Goal: Book appointment/travel/reservation

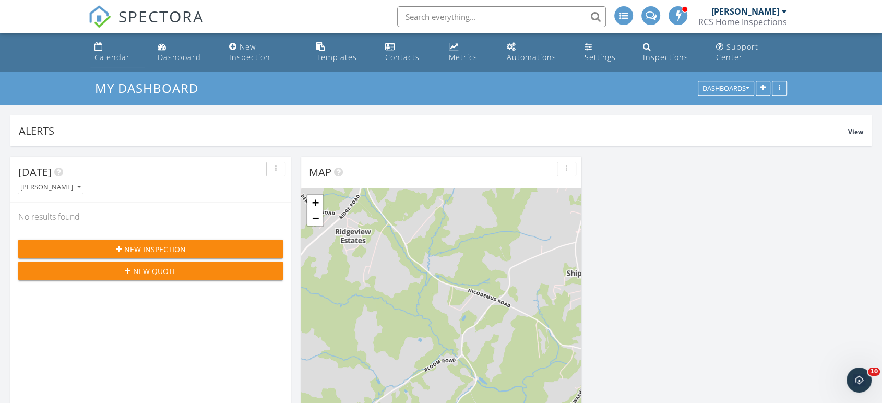
click at [128, 52] on div "Calendar" at bounding box center [111, 57] width 35 height 10
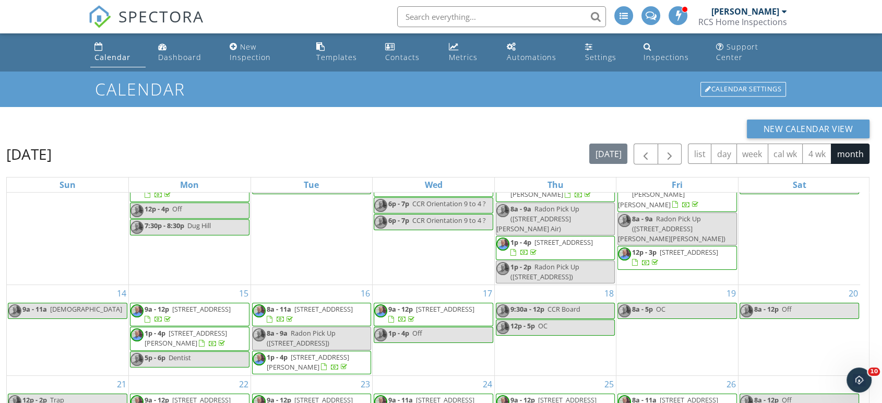
scroll to position [58, 0]
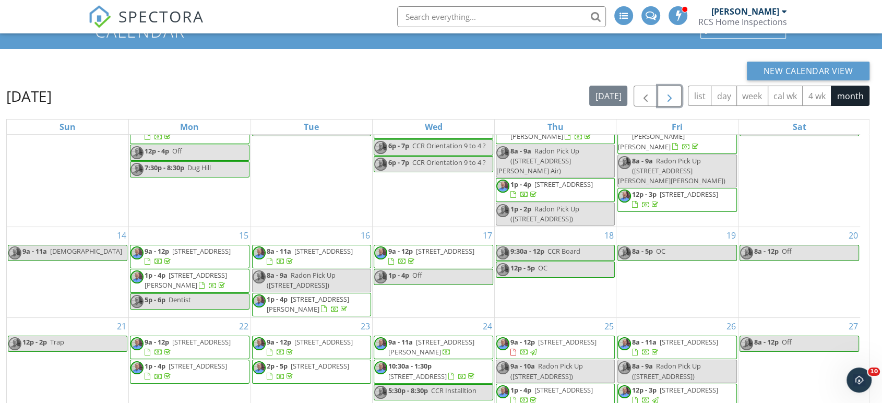
click at [670, 90] on span "button" at bounding box center [669, 96] width 13 height 13
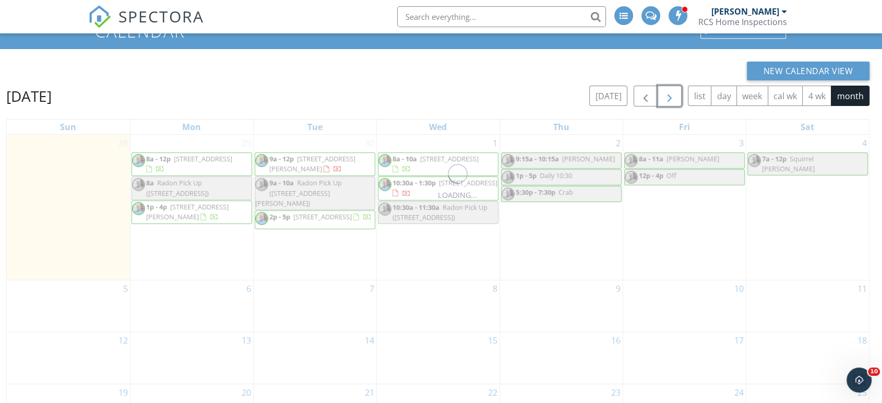
click at [670, 90] on span "button" at bounding box center [669, 96] width 13 height 13
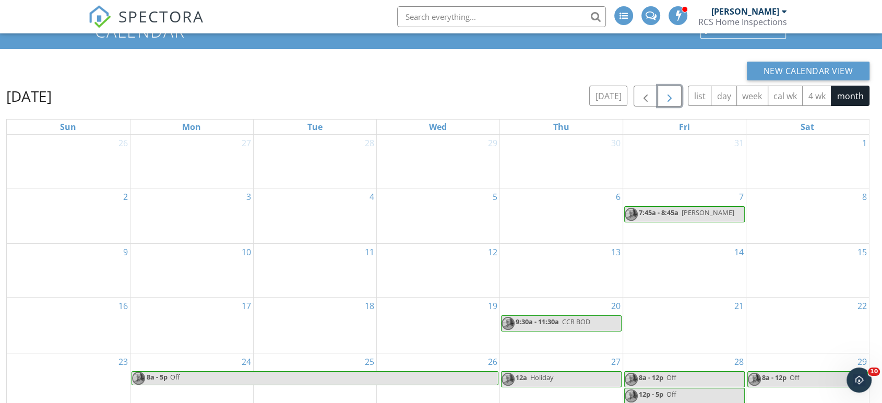
click at [670, 90] on span "button" at bounding box center [669, 96] width 13 height 13
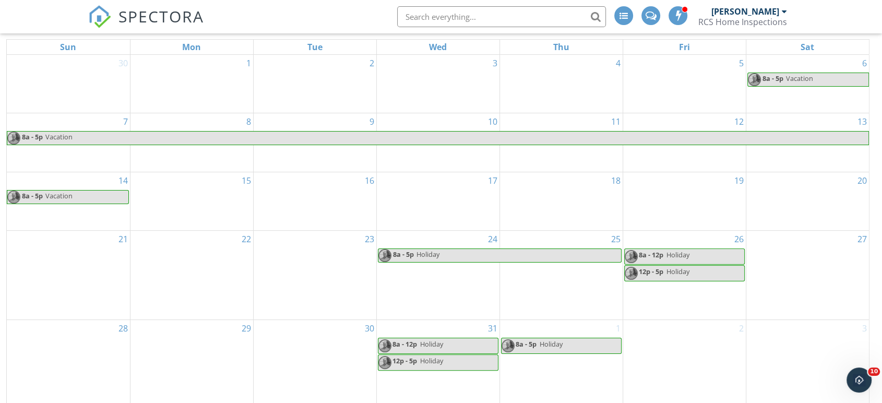
scroll to position [139, 0]
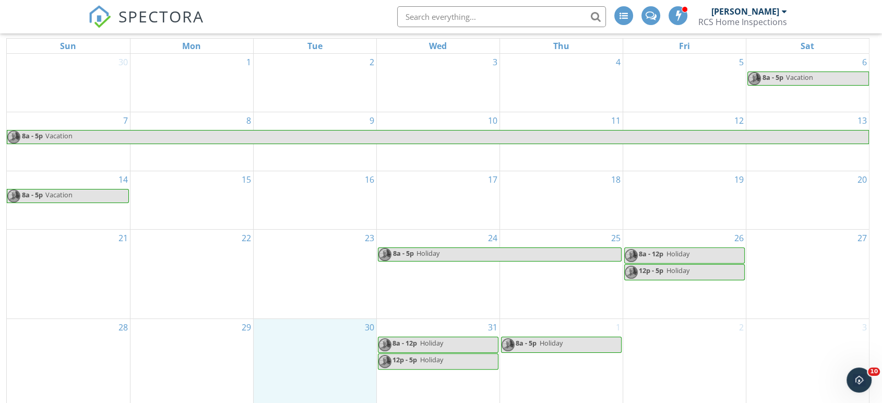
click at [298, 352] on div "30" at bounding box center [315, 363] width 123 height 88
click at [311, 327] on link "Event" at bounding box center [314, 335] width 54 height 17
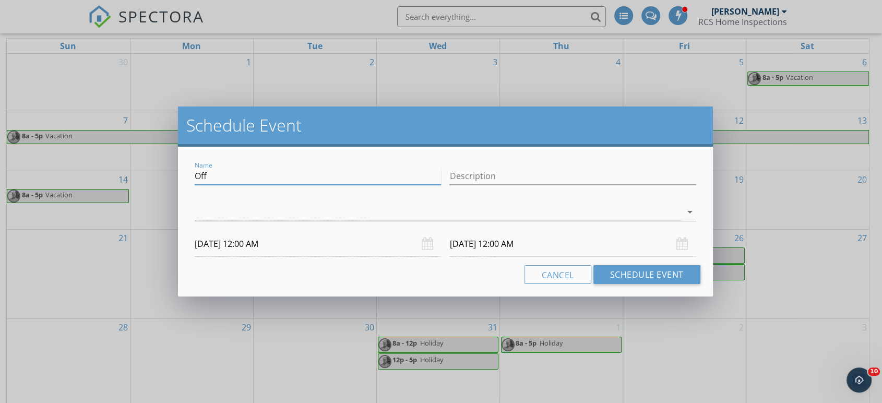
click at [193, 176] on div "Name Off" at bounding box center [318, 177] width 255 height 36
type input "Margo Dentist 3:00 PM"
click at [205, 210] on div at bounding box center [438, 212] width 486 height 17
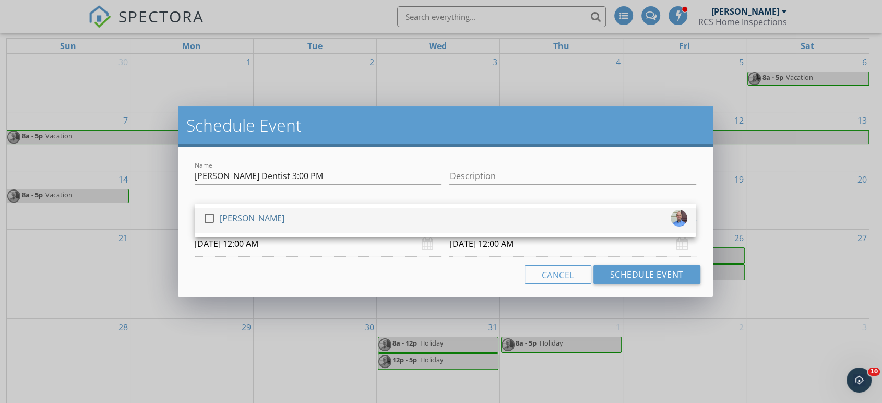
click at [210, 220] on div at bounding box center [209, 218] width 18 height 18
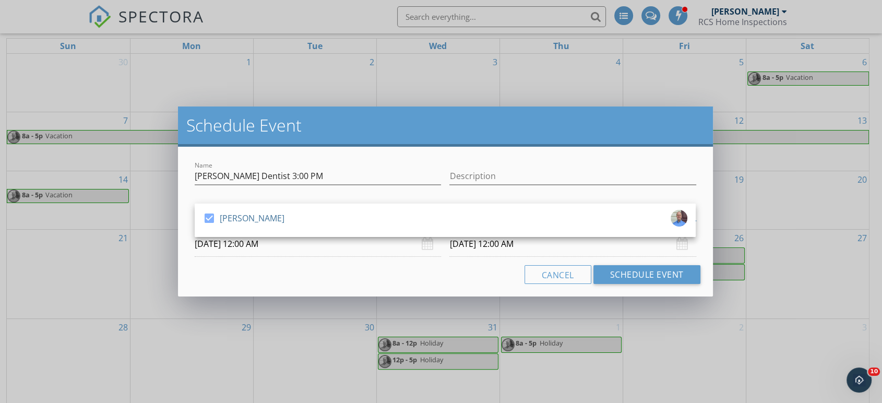
click at [213, 237] on div "check_box Richard Saylor" at bounding box center [445, 220] width 501 height 33
click at [214, 245] on input "12/30/2025 12:00 AM" at bounding box center [318, 244] width 246 height 26
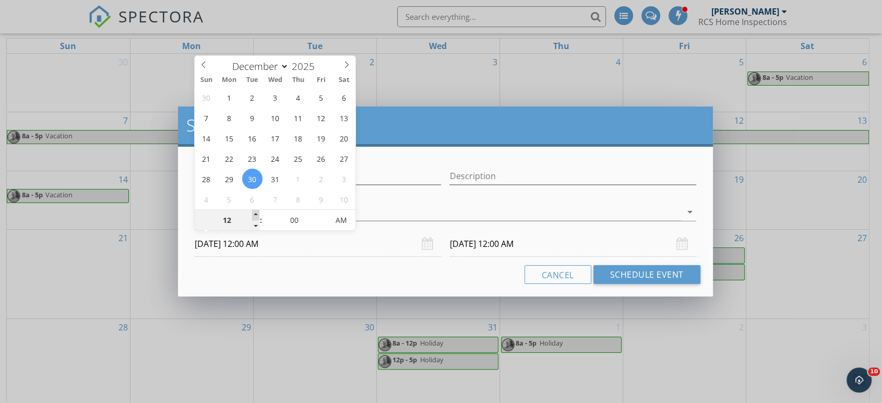
type input "01"
type input "12/30/2025 1:00 AM"
click at [255, 212] on span at bounding box center [255, 215] width 7 height 10
type input "02"
type input "12/30/2025 2:00 AM"
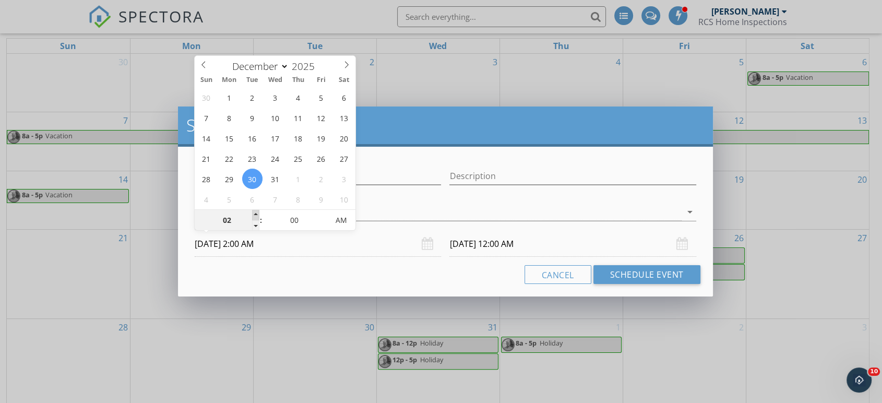
click at [255, 212] on span at bounding box center [255, 215] width 7 height 10
type input "03"
type input "12/30/2025 3:00 AM"
click at [255, 212] on span at bounding box center [255, 215] width 7 height 10
type input "04"
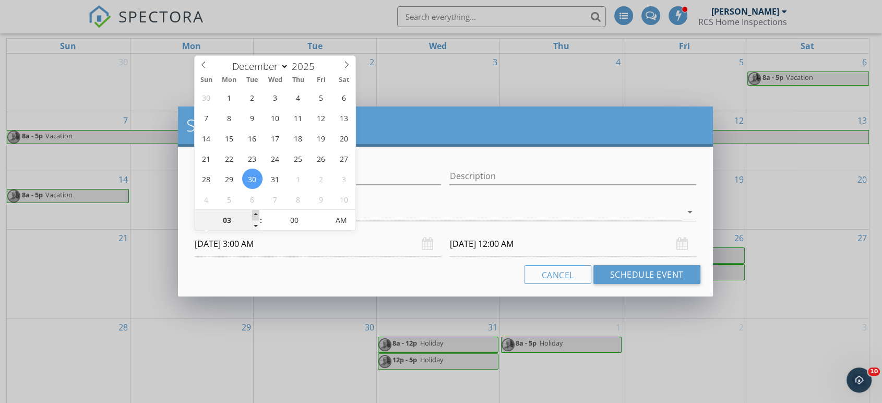
type input "12/30/2025 4:00 AM"
click at [255, 212] on span at bounding box center [255, 215] width 7 height 10
type input "05"
type input "12/30/2025 5:00 AM"
click at [255, 212] on span at bounding box center [255, 215] width 7 height 10
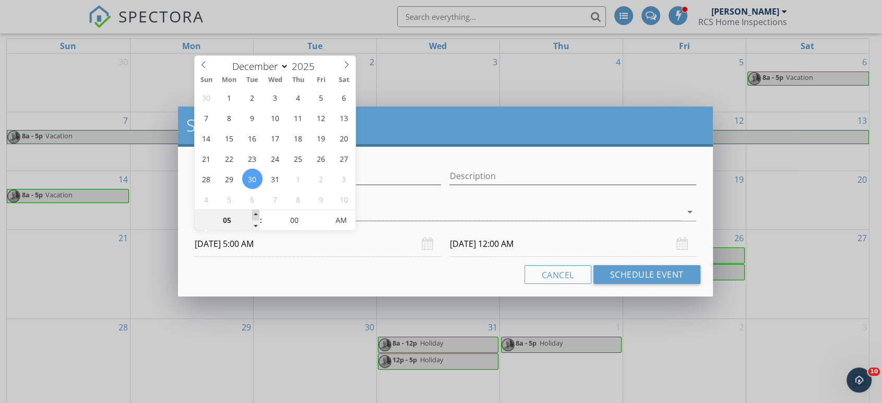
type input "06"
type input "12/30/2025 6:00 AM"
click at [255, 212] on span at bounding box center [255, 215] width 7 height 10
type input "12/31/2025 6:00 AM"
type input "05"
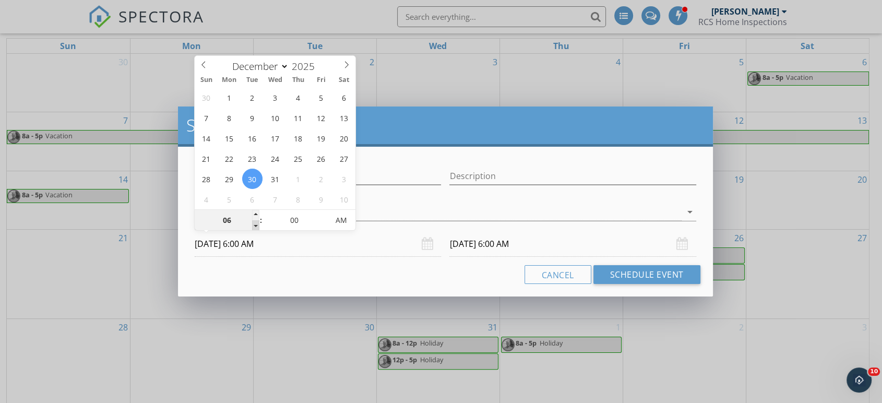
type input "12/30/2025 5:00 AM"
click at [255, 223] on span at bounding box center [255, 225] width 7 height 10
type input "12/31/2025 5:00 AM"
type input "05"
type input "12/30/2025 5:05 AM"
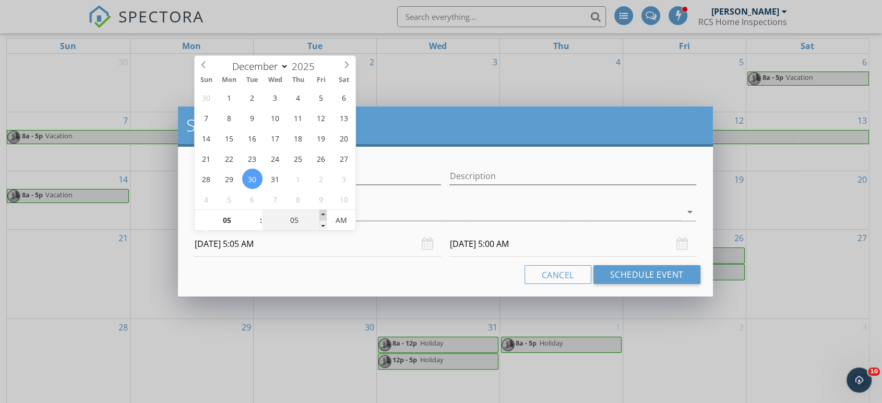
click at [322, 213] on span at bounding box center [322, 215] width 7 height 10
type input "10"
type input "12/30/2025 5:10 AM"
click at [322, 213] on span at bounding box center [322, 215] width 7 height 10
type input "15"
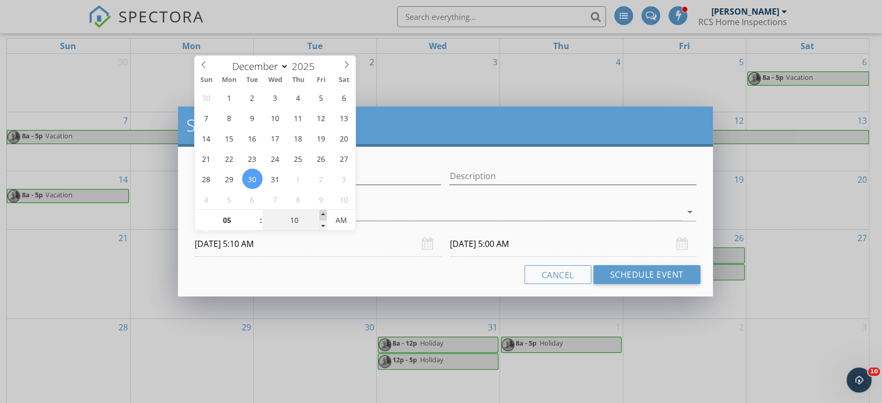
type input "12/30/2025 5:15 AM"
click at [322, 213] on span at bounding box center [322, 215] width 7 height 10
type input "20"
type input "12/30/2025 5:20 AM"
click at [322, 213] on span at bounding box center [322, 215] width 7 height 10
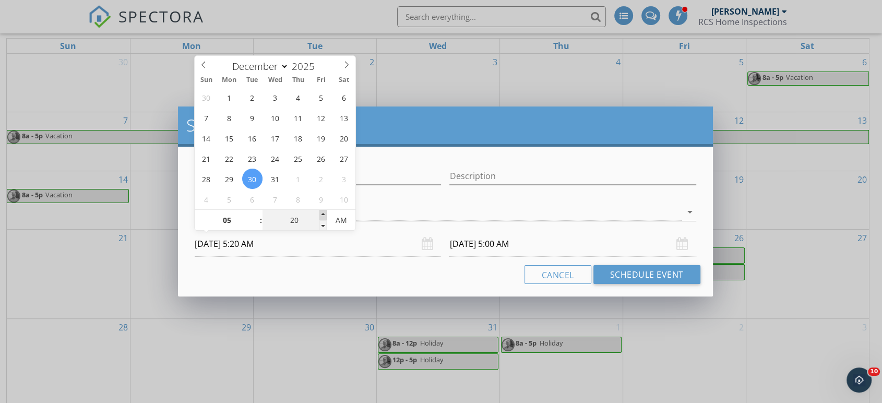
type input "25"
type input "12/30/2025 5:25 AM"
click at [322, 213] on span at bounding box center [322, 215] width 7 height 10
type input "25"
type input "12/31/2025 5:25 AM"
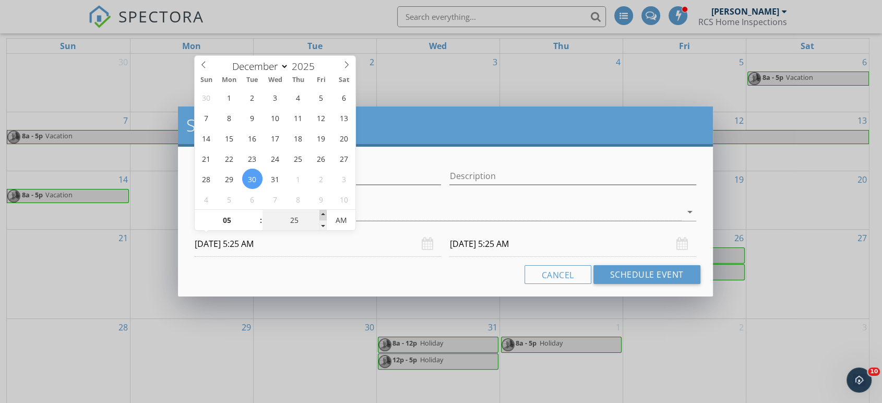
type input "30"
type input "12/30/2025 5:30 AM"
click at [322, 213] on span at bounding box center [322, 215] width 7 height 10
type input "30"
type input "12/31/2025 5:30 AM"
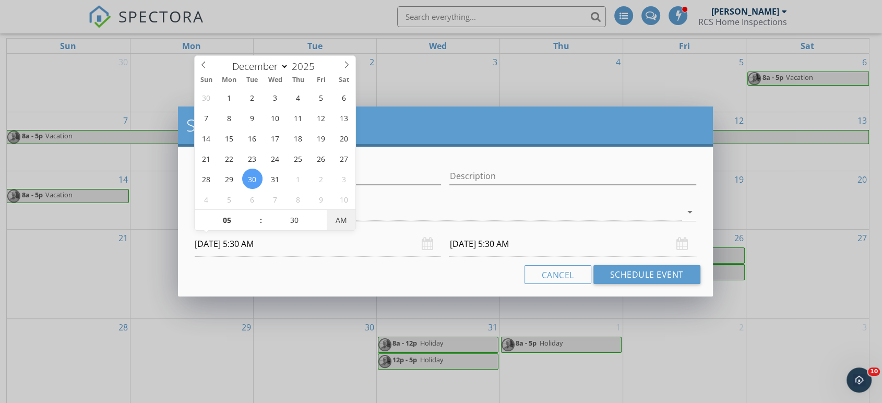
type input "12/30/2025 5:30 PM"
click at [339, 217] on span "AM" at bounding box center [341, 220] width 29 height 21
click at [481, 245] on input "12/31/2025 5:30 PM" at bounding box center [572, 244] width 246 height 26
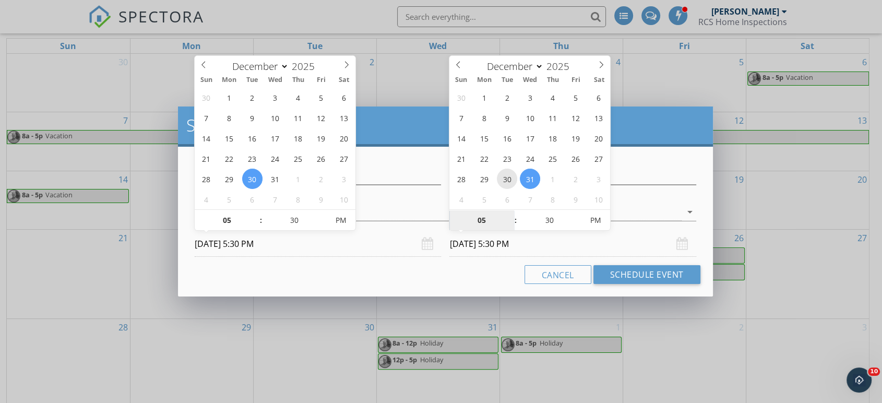
type input "12/30/2025 5:30 PM"
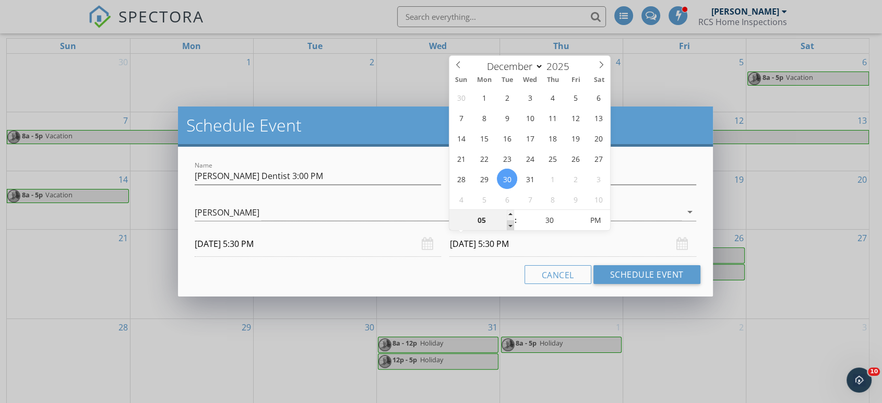
type input "04"
type input "12/30/2025 4:30 PM"
click at [510, 228] on span at bounding box center [510, 225] width 7 height 10
type input "05"
type input "12/30/2025 5:30 PM"
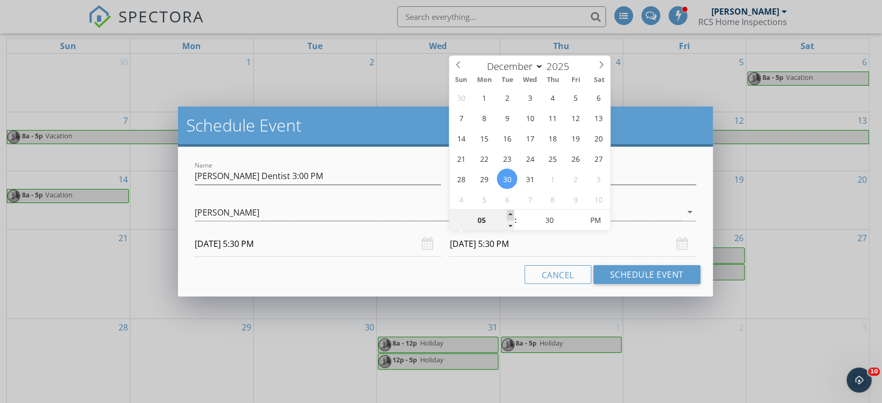
click at [509, 214] on span at bounding box center [510, 215] width 7 height 10
type input "06"
type input "12/30/2025 6:30 PM"
click at [509, 214] on span at bounding box center [510, 215] width 7 height 10
click at [639, 272] on button "Schedule Event" at bounding box center [646, 274] width 107 height 19
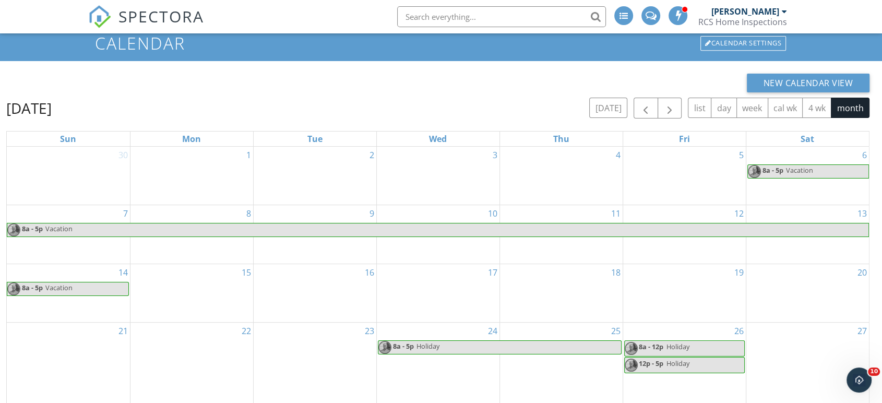
scroll to position [0, 0]
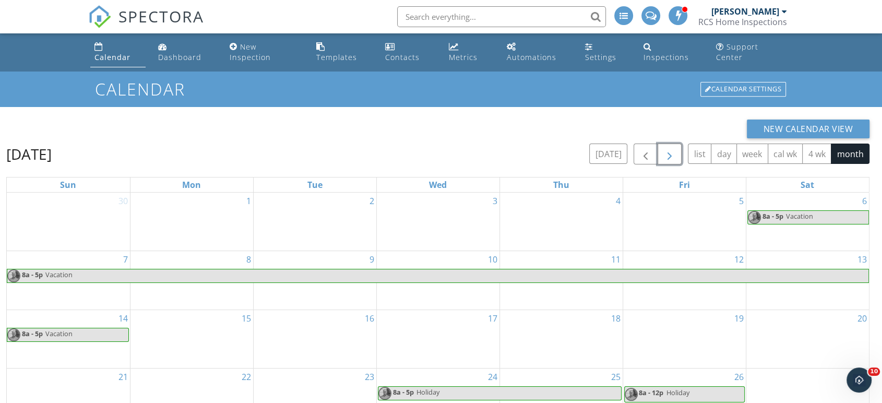
click at [672, 148] on span "button" at bounding box center [669, 154] width 13 height 13
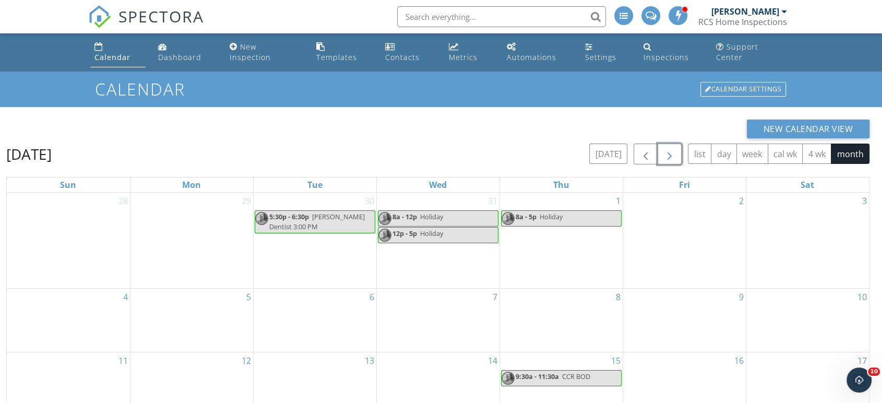
click at [672, 148] on span "button" at bounding box center [669, 154] width 13 height 13
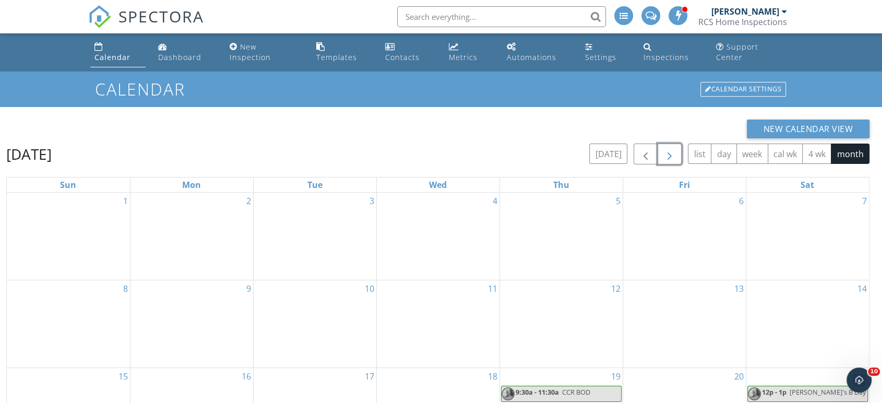
click at [672, 148] on span "button" at bounding box center [669, 154] width 13 height 13
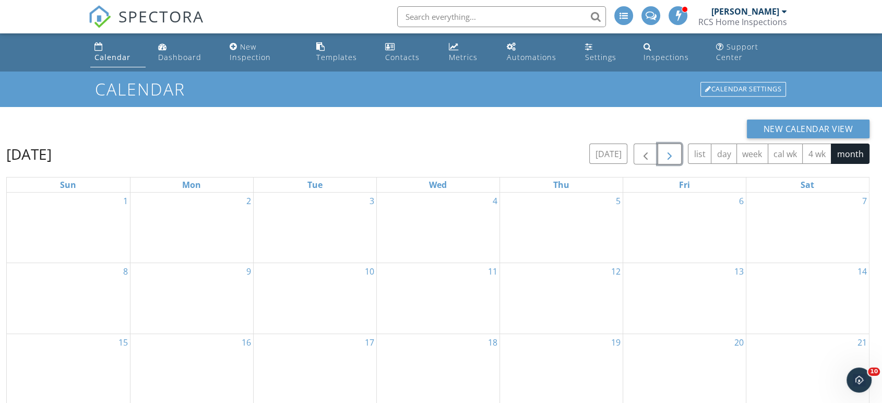
click at [672, 148] on span "button" at bounding box center [669, 154] width 13 height 13
click at [680, 146] on button "button" at bounding box center [670, 154] width 25 height 21
click at [641, 148] on span "button" at bounding box center [645, 154] width 13 height 13
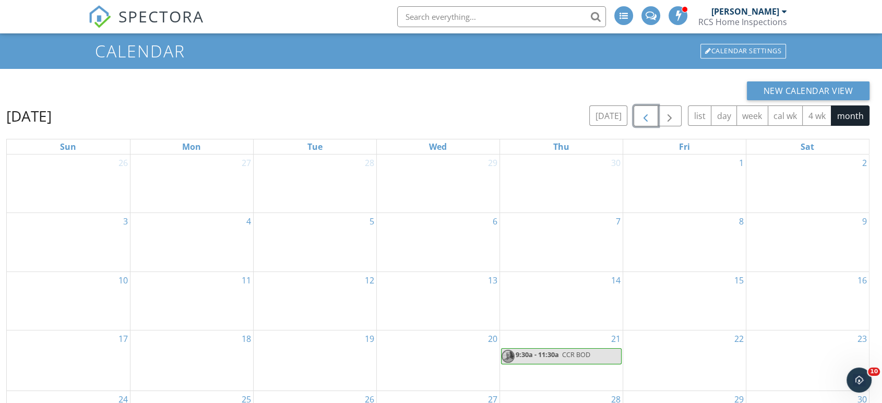
scroll to position [139, 0]
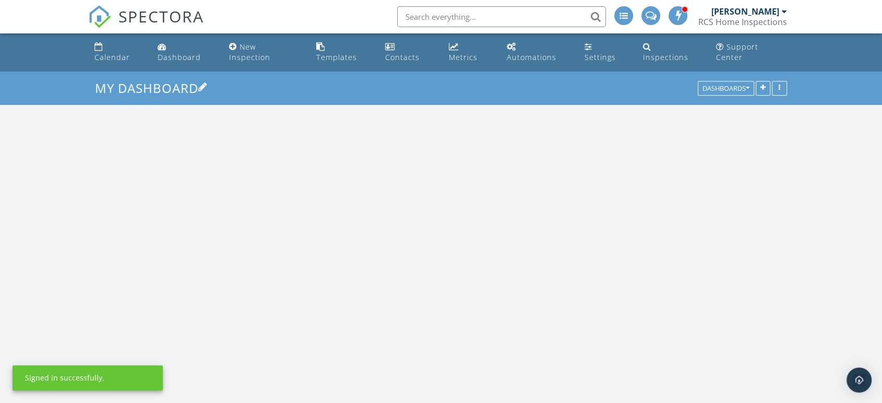
scroll to position [968, 900]
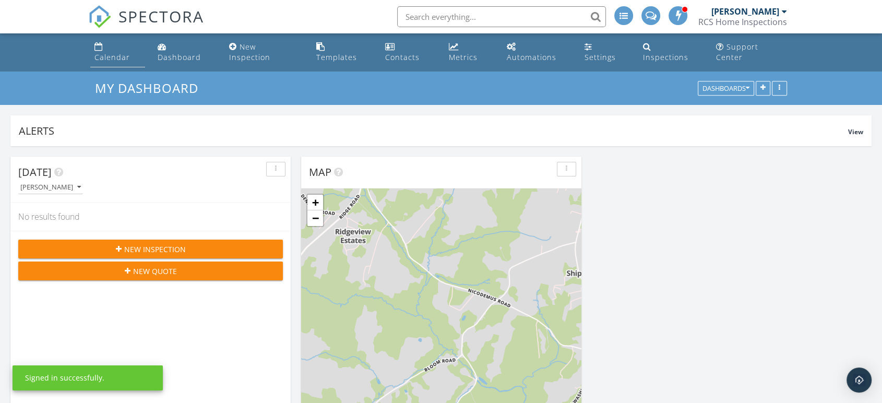
click at [115, 52] on div "Calendar" at bounding box center [111, 57] width 35 height 10
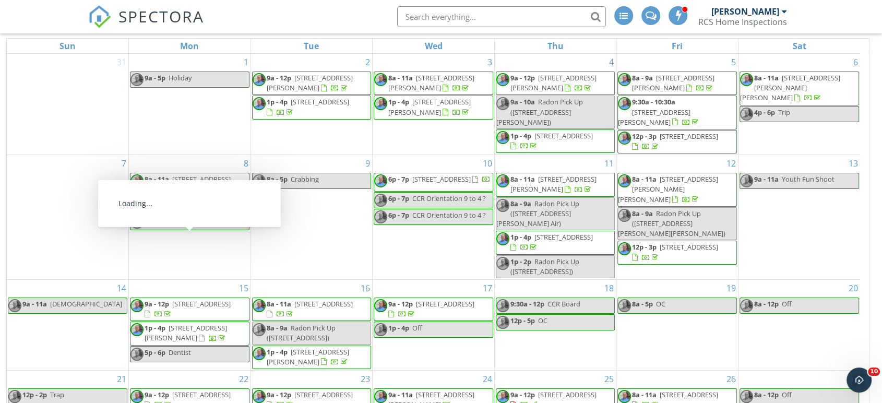
scroll to position [134, 0]
